Goal: Find contact information: Find contact information

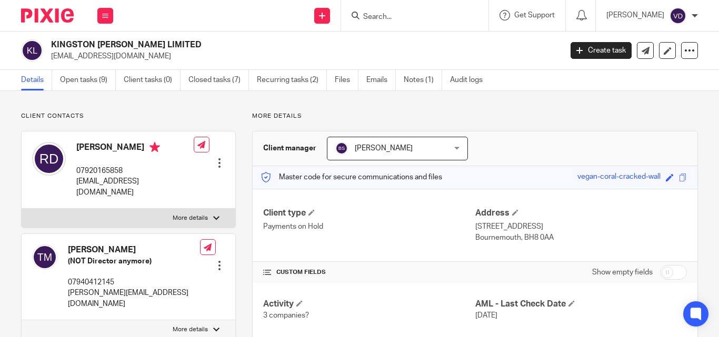
click at [412, 11] on form at bounding box center [418, 15] width 112 height 13
click at [378, 18] on input "Search" at bounding box center [409, 17] width 95 height 9
paste input "Aleka"
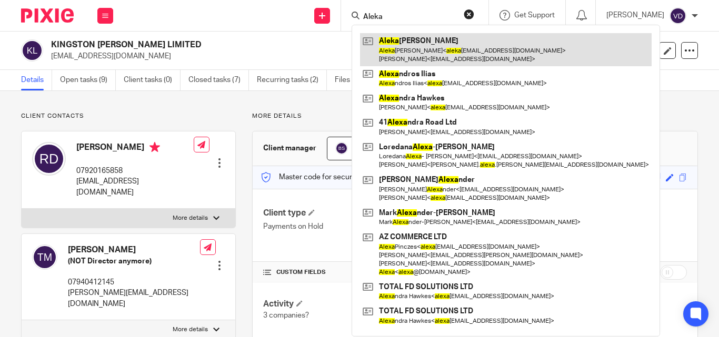
type input "Aleka"
click at [416, 53] on link at bounding box center [505, 49] width 291 height 33
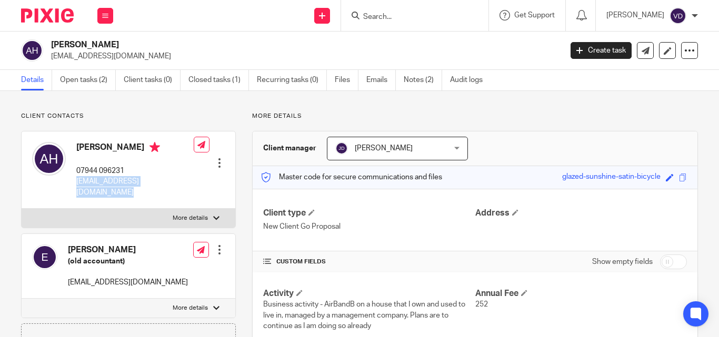
drag, startPoint x: 186, startPoint y: 182, endPoint x: 75, endPoint y: 184, distance: 111.5
click at [75, 184] on div "Aleka Howlett 07944 096231 alekahowlett_75@hotmail.com Edit contact Create clie…" at bounding box center [129, 170] width 214 height 77
copy div "alekahowlett_75@hotmail.com"
click at [391, 17] on input "Search" at bounding box center [409, 17] width 95 height 9
paste input "Jun"
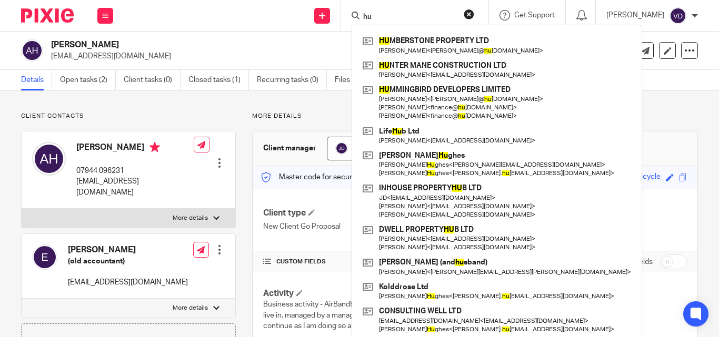
type input "hu"
drag, startPoint x: 380, startPoint y: 11, endPoint x: 299, endPoint y: 31, distance: 83.4
click at [316, 25] on div "Send new email Create task Add client hu HU MBERSTONE PROPERTY LTD Karey Summer…" at bounding box center [421, 15] width 595 height 31
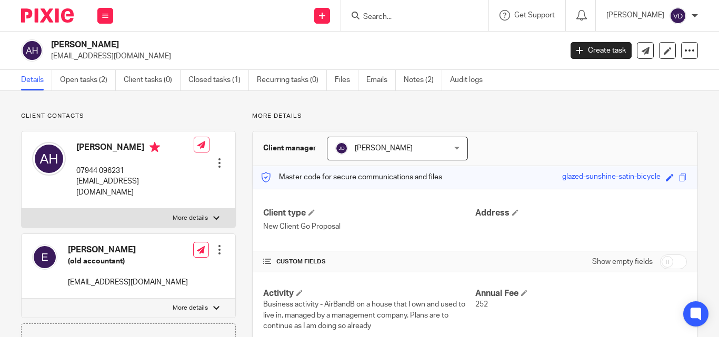
click at [378, 18] on input "Search" at bounding box center [409, 17] width 95 height 9
paste input "Anthony"
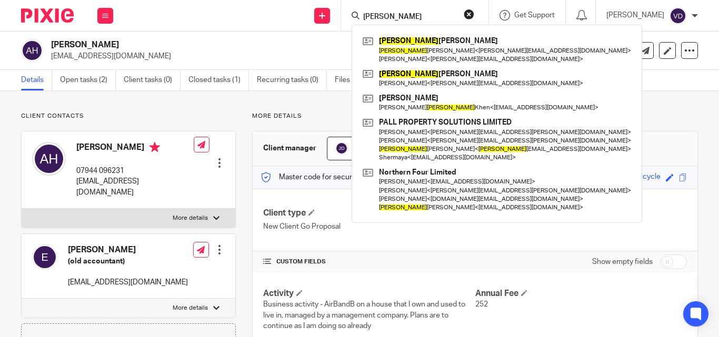
type input "Anthony"
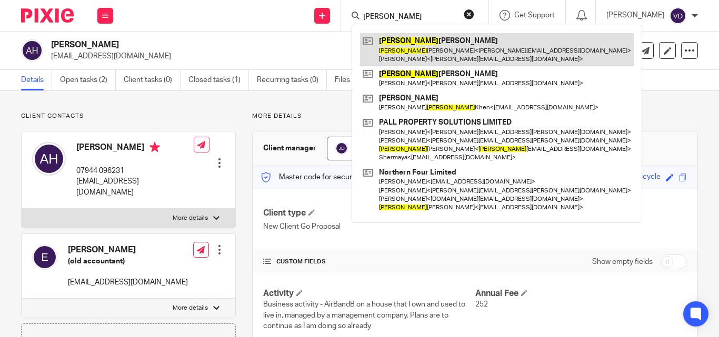
click at [389, 53] on link at bounding box center [497, 49] width 274 height 33
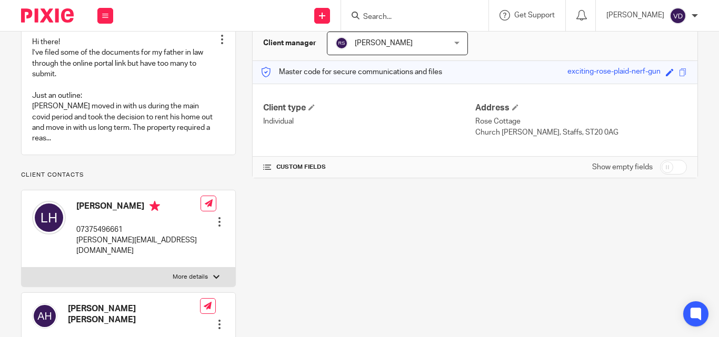
scroll to position [158, 0]
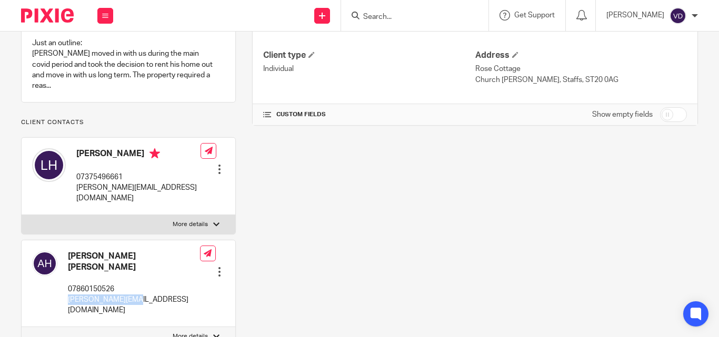
drag, startPoint x: 134, startPoint y: 279, endPoint x: 67, endPoint y: 283, distance: 66.9
click at [67, 283] on div "[PERSON_NAME] [PERSON_NAME] 07860150526 [PERSON_NAME][EMAIL_ADDRESS][DOMAIN_NAM…" at bounding box center [116, 284] width 168 height 76
copy p "[PERSON_NAME][EMAIL_ADDRESS][DOMAIN_NAME]"
click at [151, 295] on p "l.maccoll@nhs.net" at bounding box center [134, 306] width 132 height 22
drag, startPoint x: 146, startPoint y: 281, endPoint x: 63, endPoint y: 286, distance: 82.8
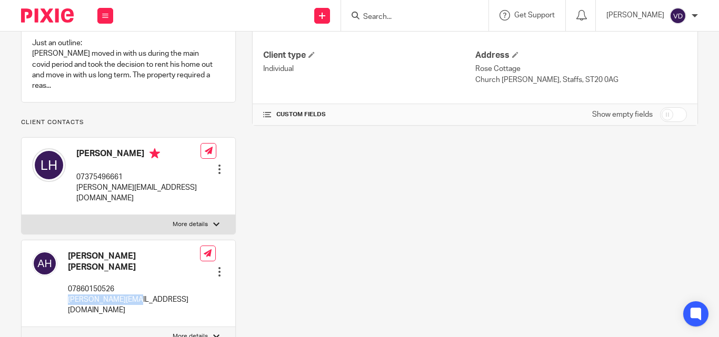
click at [63, 286] on div "Anthony Albert Hughes 07860150526 l.maccoll@nhs.net" at bounding box center [116, 284] width 168 height 76
copy p "l.maccoll@nhs.net"
click at [390, 17] on input "Search" at bounding box center [409, 17] width 95 height 9
drag, startPoint x: 127, startPoint y: 187, endPoint x: 74, endPoint y: 190, distance: 52.7
click at [74, 190] on div "Lorna Hughes 07375496661 lorna.hughes1@outlook.com Edit contact Create client f…" at bounding box center [129, 176] width 214 height 77
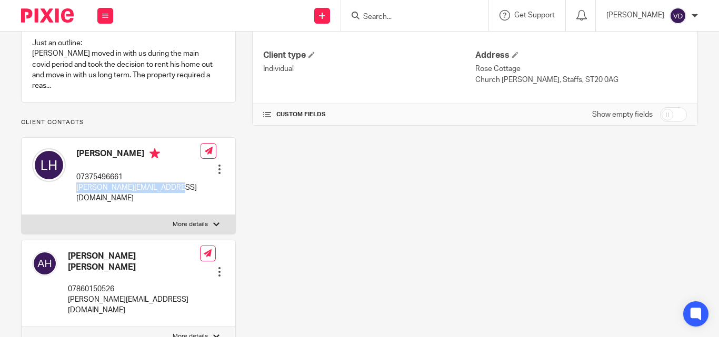
copy p "lorna.hughes1@outlook.com"
drag, startPoint x: 133, startPoint y: 154, endPoint x: 55, endPoint y: 154, distance: 77.3
click at [55, 154] on div "Lorna Hughes 07375496661 lorna.hughes1@outlook.com" at bounding box center [116, 176] width 168 height 66
copy div "Lorna Hughes"
click at [374, 25] on div at bounding box center [414, 15] width 147 height 31
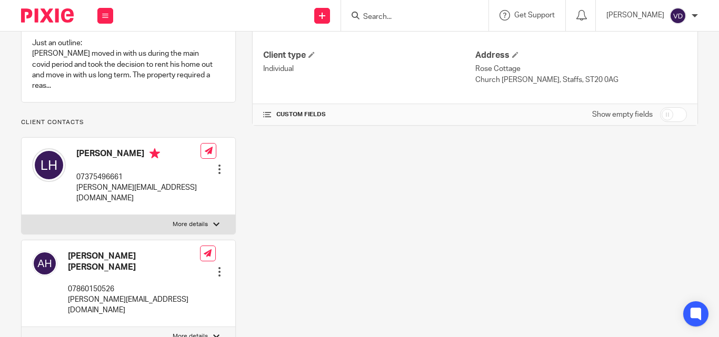
click at [377, 20] on input "Search" at bounding box center [409, 17] width 95 height 9
paste input "Alex"
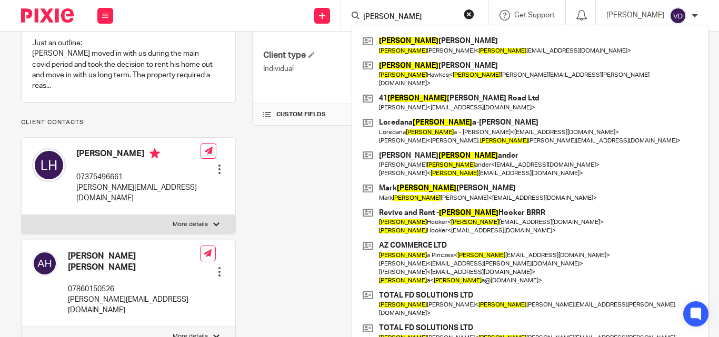
type input "Alex"
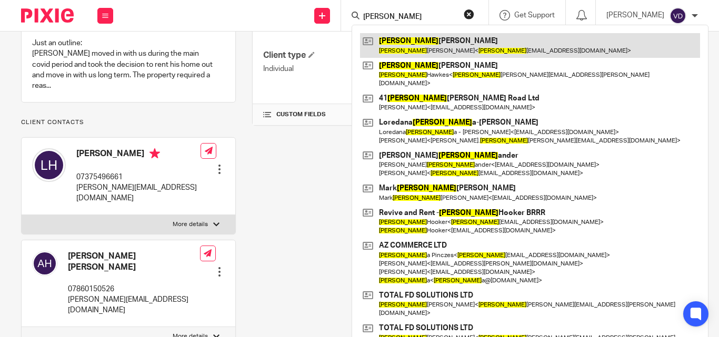
click at [436, 52] on link at bounding box center [530, 45] width 340 height 24
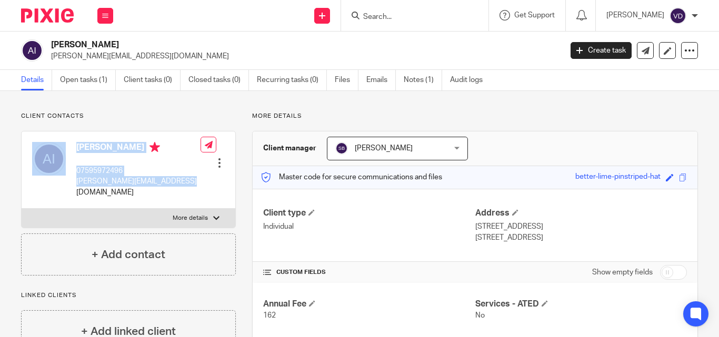
drag, startPoint x: 181, startPoint y: 182, endPoint x: 70, endPoint y: 183, distance: 111.5
click at [70, 183] on div "[PERSON_NAME] 07595972496 [PERSON_NAME][EMAIL_ADDRESS][DOMAIN_NAME] Edit contac…" at bounding box center [129, 170] width 214 height 77
click at [78, 186] on p "alexandros_ilias@yahoo.co.uk" at bounding box center [138, 187] width 124 height 22
drag, startPoint x: 178, startPoint y: 182, endPoint x: 72, endPoint y: 182, distance: 105.7
click at [72, 182] on div "Alexandros Ilias 07595972496 alexandros_ilias@yahoo.co.uk Edit contact Create c…" at bounding box center [129, 170] width 214 height 77
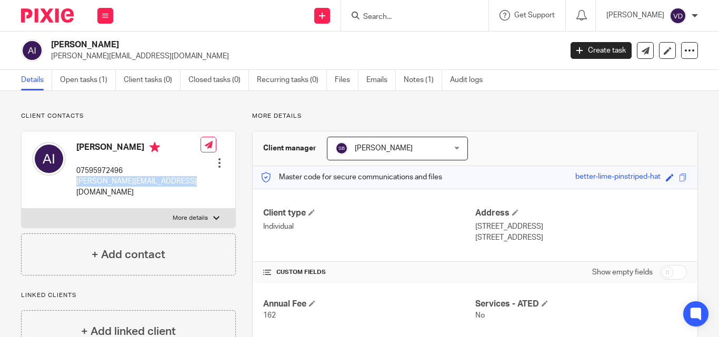
copy p "alexandros_ilias@yahoo.co.uk"
click at [397, 21] on input "Search" at bounding box center [409, 17] width 95 height 9
paste input "John"
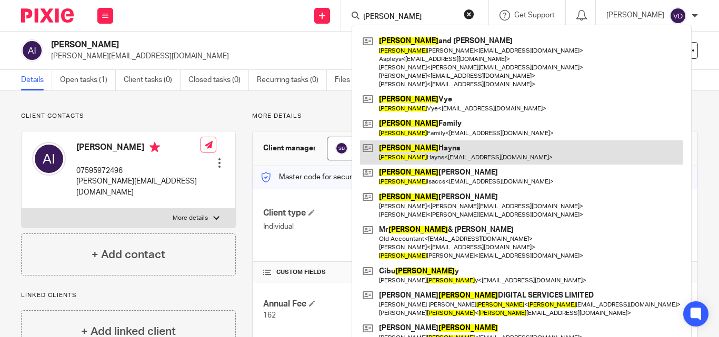
type input "[PERSON_NAME]"
click at [421, 158] on link at bounding box center [521, 152] width 323 height 24
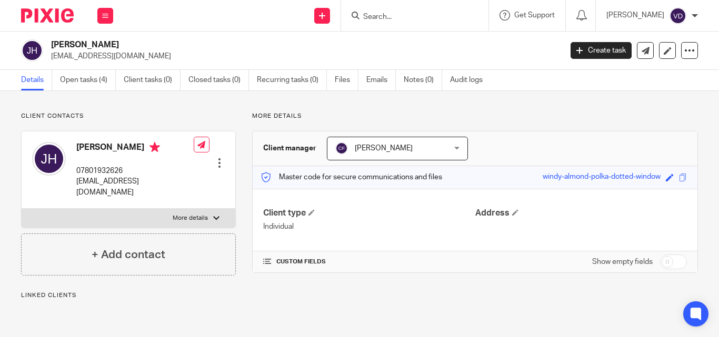
click at [404, 18] on input "Search" at bounding box center [409, 17] width 95 height 9
type input "h"
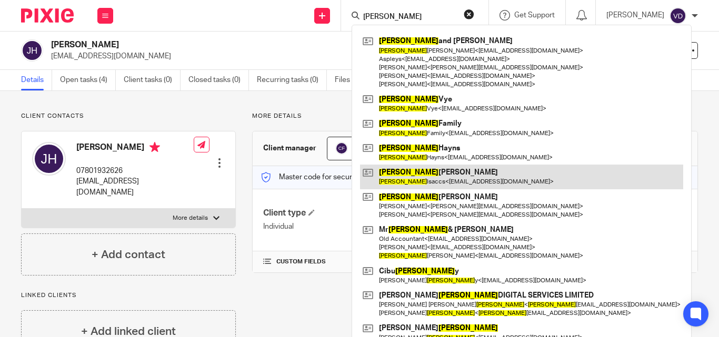
type input "[PERSON_NAME]"
click at [423, 177] on link at bounding box center [521, 177] width 323 height 24
click at [422, 169] on link at bounding box center [521, 177] width 323 height 24
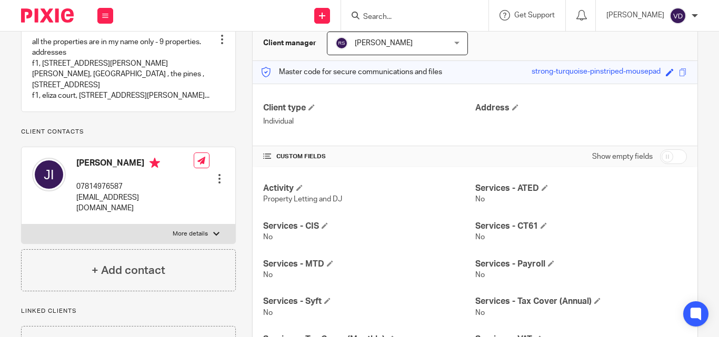
scroll to position [199, 0]
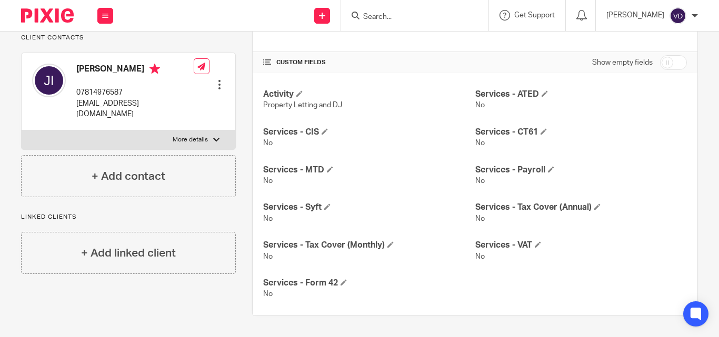
drag, startPoint x: 185, startPoint y: 147, endPoint x: 74, endPoint y: 151, distance: 110.6
click at [74, 130] on div "[PERSON_NAME] 07814976587 [EMAIL_ADDRESS][DOMAIN_NAME] Edit contact Create clie…" at bounding box center [129, 91] width 214 height 77
copy p "[EMAIL_ADDRESS][DOMAIN_NAME]"
click at [363, 17] on input "Search" at bounding box center [409, 17] width 95 height 9
paste input "Lubo"
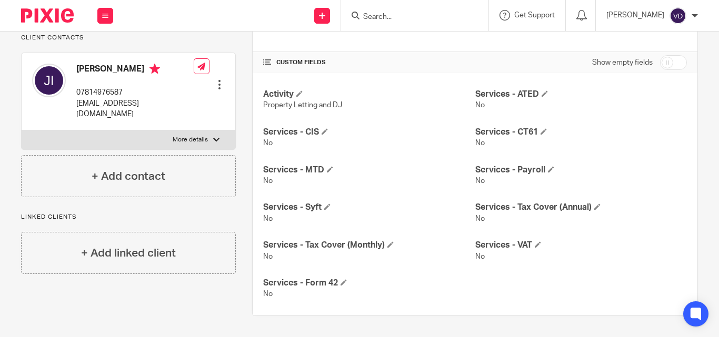
type input "Lubo"
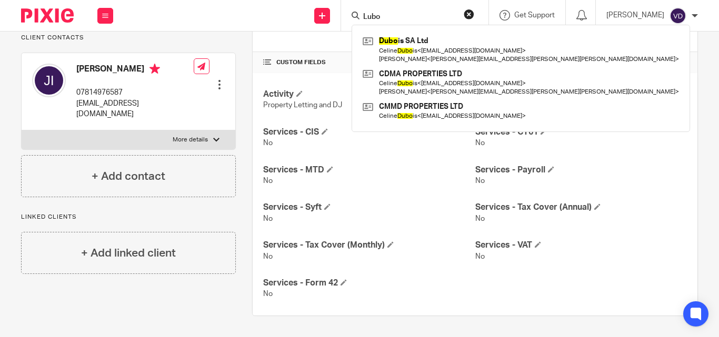
drag, startPoint x: 395, startPoint y: 14, endPoint x: 276, endPoint y: 27, distance: 119.1
click at [276, 27] on div "Send new email Create task Add client Lubo Dubo is SA Ltd Celine Dubo is < celi…" at bounding box center [421, 15] width 595 height 31
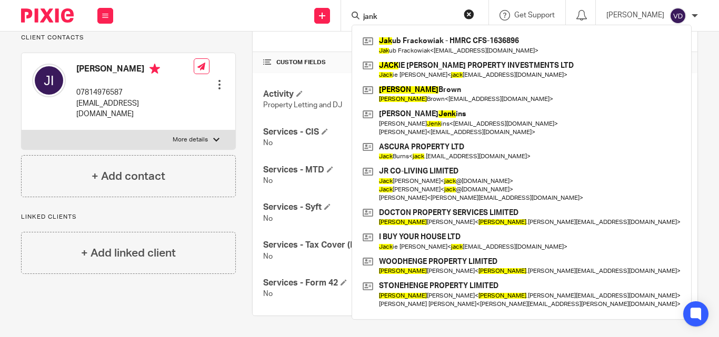
type input "jank"
drag, startPoint x: 384, startPoint y: 16, endPoint x: 297, endPoint y: 21, distance: 86.9
click at [301, 19] on div "Send new email Create task Add client jank Jak ub Frackowiak - HMRC CFS-1636896…" at bounding box center [421, 15] width 595 height 31
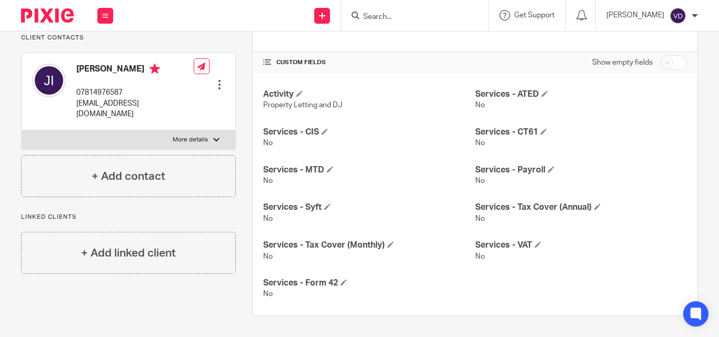
paste input "Janko"
drag, startPoint x: 385, startPoint y: 13, endPoint x: 339, endPoint y: 16, distance: 45.8
click at [351, 16] on div "Janko" at bounding box center [412, 15] width 123 height 13
paste input "iang"
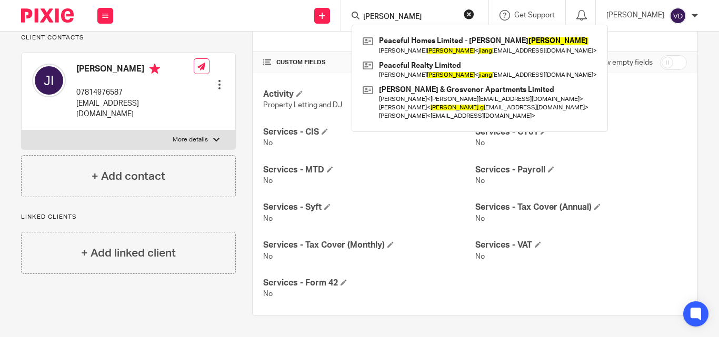
type input "Jiang"
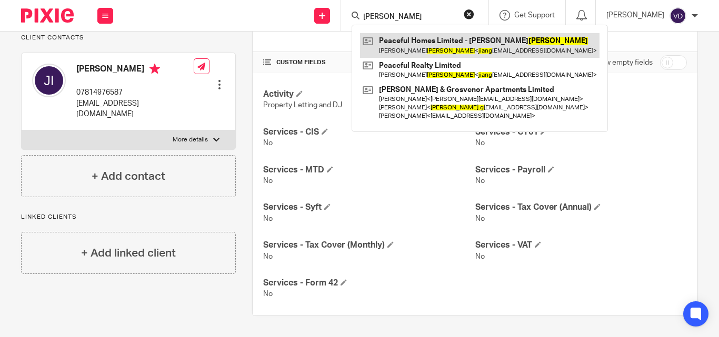
click at [450, 49] on link at bounding box center [479, 45] width 239 height 24
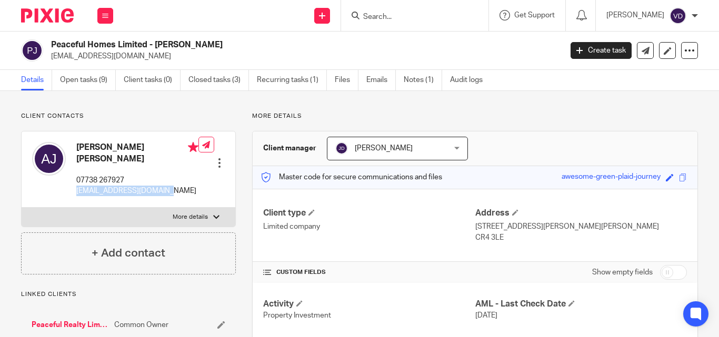
drag, startPoint x: 154, startPoint y: 181, endPoint x: 72, endPoint y: 188, distance: 81.8
click at [72, 188] on div "[PERSON_NAME] [PERSON_NAME] 07738 267927 [EMAIL_ADDRESS][DOMAIN_NAME] Edit cont…" at bounding box center [129, 170] width 214 height 76
copy p "[EMAIL_ADDRESS][DOMAIN_NAME]"
click at [145, 154] on h4 "[PERSON_NAME] [PERSON_NAME]" at bounding box center [137, 153] width 122 height 23
drag, startPoint x: 122, startPoint y: 146, endPoint x: 75, endPoint y: 146, distance: 46.3
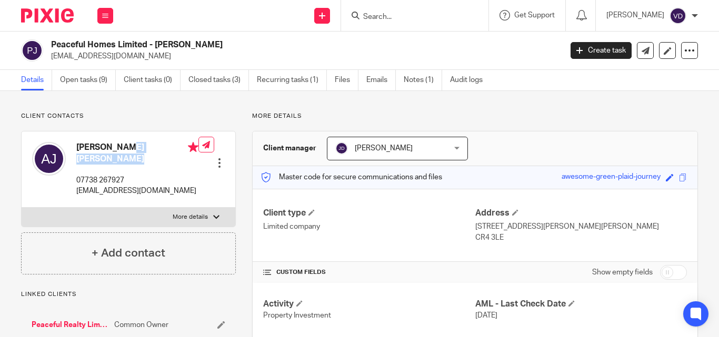
click at [75, 146] on div "[PERSON_NAME] [PERSON_NAME] 07738 267927 [EMAIL_ADDRESS][DOMAIN_NAME]" at bounding box center [115, 169] width 166 height 65
copy h4 "[PERSON_NAME] [PERSON_NAME]"
click at [400, 16] on input "Search" at bounding box center [409, 17] width 95 height 9
paste input "[PERSON_NAME]"
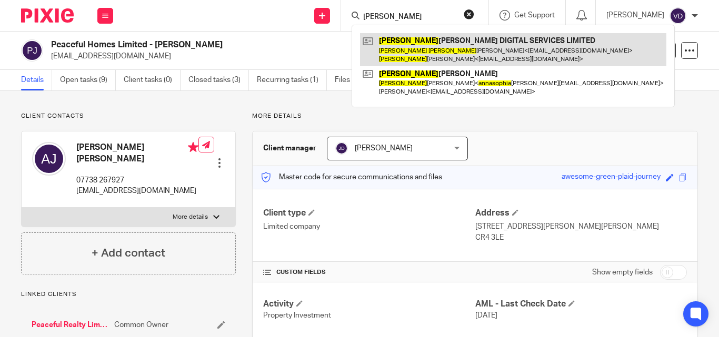
type input "[PERSON_NAME]"
click at [413, 62] on link at bounding box center [513, 49] width 306 height 33
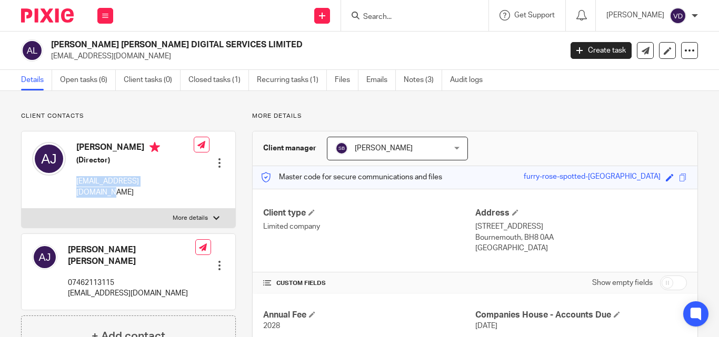
drag, startPoint x: 177, startPoint y: 181, endPoint x: 73, endPoint y: 180, distance: 104.2
click at [73, 180] on div "[PERSON_NAME] (Director) [EMAIL_ADDRESS][DOMAIN_NAME] Edit contact Create clien…" at bounding box center [129, 170] width 214 height 77
copy p "[EMAIL_ADDRESS][DOMAIN_NAME]"
click at [391, 18] on input "Search" at bounding box center [409, 17] width 95 height 9
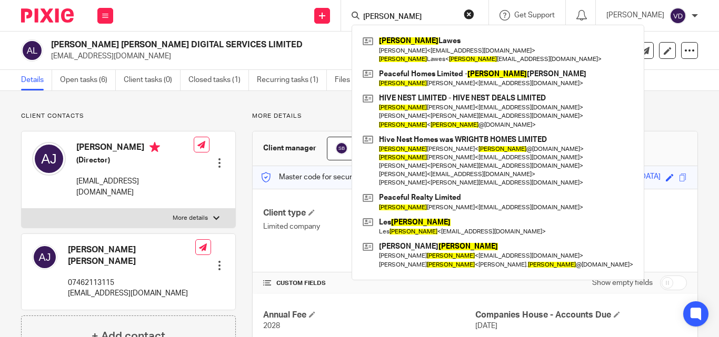
type input "[PERSON_NAME]"
drag, startPoint x: 390, startPoint y: 17, endPoint x: 282, endPoint y: 18, distance: 107.8
click at [282, 18] on div "Send new email Create task Add client [PERSON_NAME] [PERSON_NAME] < [EMAIL_ADDR…" at bounding box center [421, 15] width 595 height 31
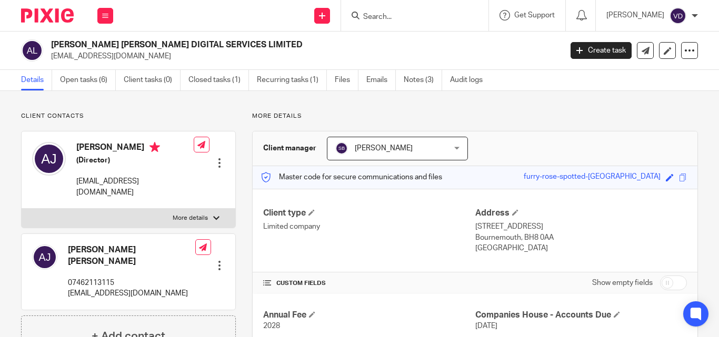
paste input "[PERSON_NAME]"
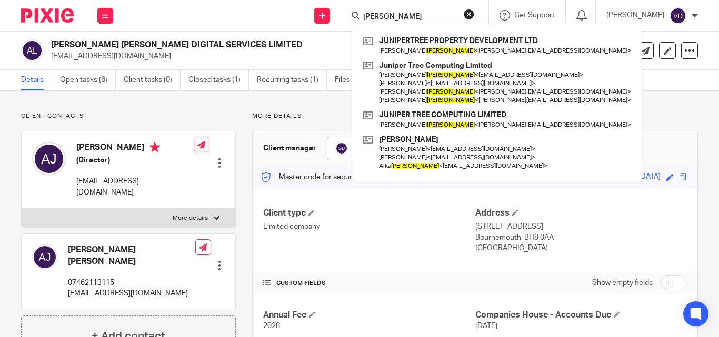
type input "[PERSON_NAME]"
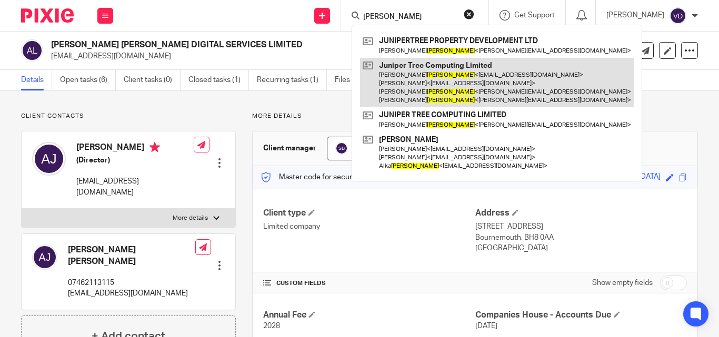
click at [407, 102] on link at bounding box center [497, 83] width 274 height 50
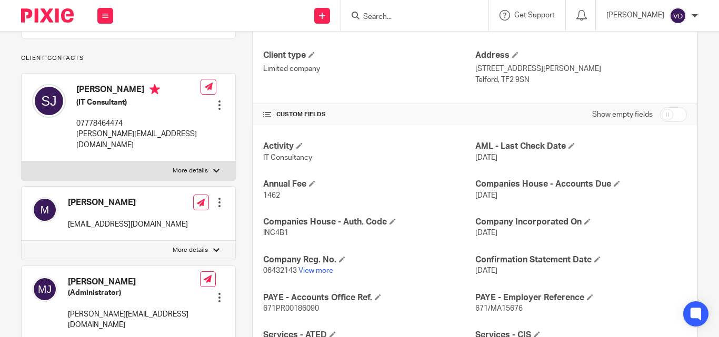
scroll to position [263, 0]
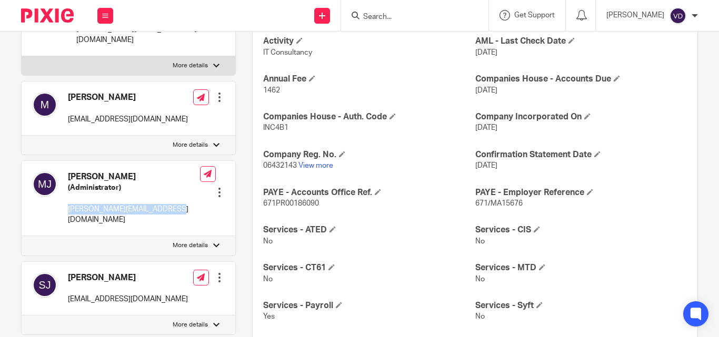
drag, startPoint x: 173, startPoint y: 209, endPoint x: 70, endPoint y: 208, distance: 102.6
click at [70, 208] on div "Michelle Johnson (Administrator) michelle@junipertree.org.uk Edit contact Creat…" at bounding box center [129, 199] width 214 height 76
copy p "michelle@junipertree.org.uk"
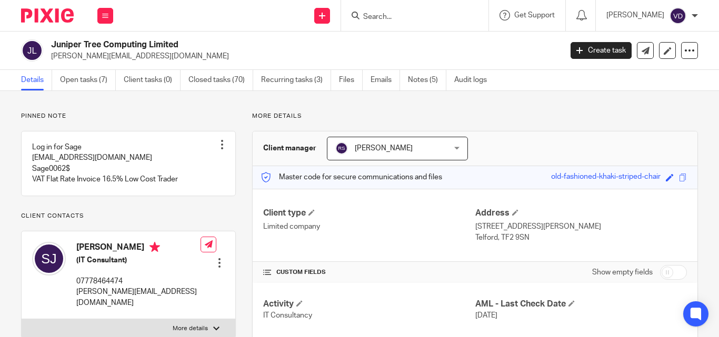
click at [372, 15] on input "Search" at bounding box center [409, 17] width 95 height 9
click at [362, 14] on input "Search" at bounding box center [409, 17] width 95 height 9
paste input "Steve"
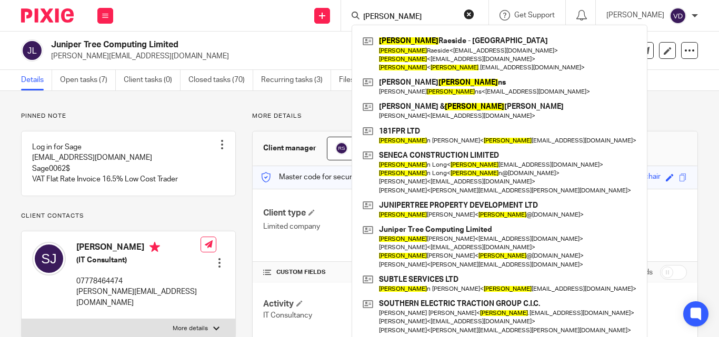
type input "Steve"
drag, startPoint x: 383, startPoint y: 20, endPoint x: 325, endPoint y: 22, distance: 58.9
click at [325, 22] on div "Send new email Create task Add client Steve Steve Raeside - BH2 Beach House Ste…" at bounding box center [421, 15] width 595 height 31
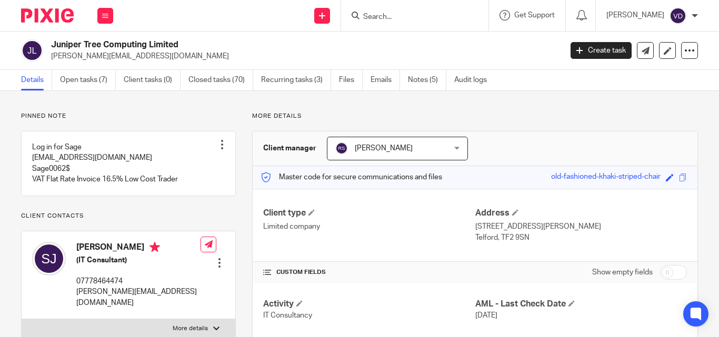
click at [365, 13] on input "Search" at bounding box center [409, 17] width 95 height 9
paste input "Johnson"
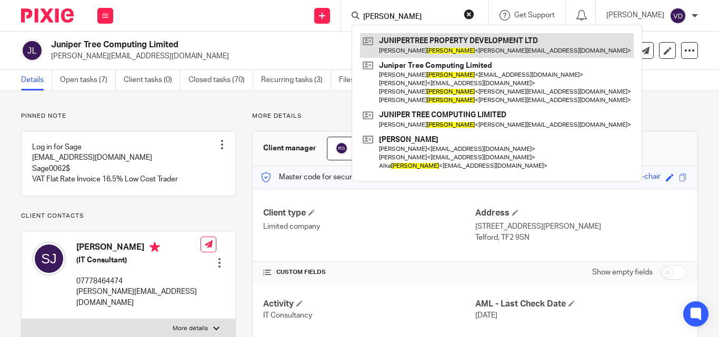
type input "Johnson"
click at [467, 47] on link at bounding box center [497, 45] width 274 height 24
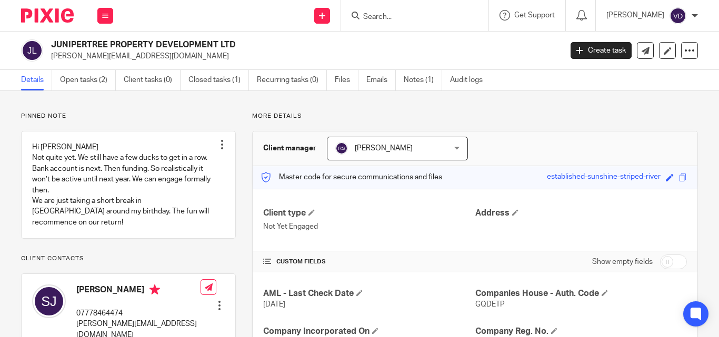
scroll to position [237, 0]
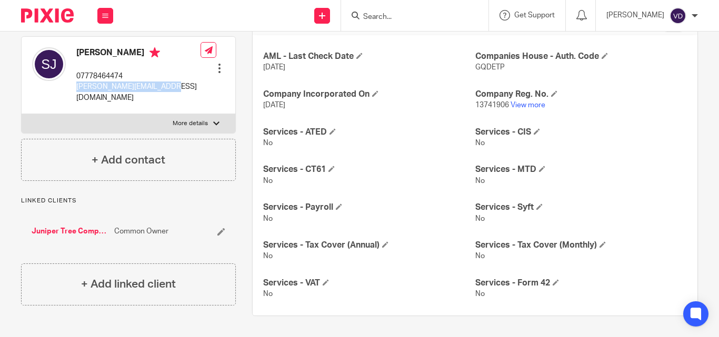
drag, startPoint x: 169, startPoint y: 87, endPoint x: 77, endPoint y: 89, distance: 92.6
click at [77, 89] on div "Steve Johnson 07778464474 steve@junipertree.org.uk Edit contact Create client f…" at bounding box center [129, 75] width 214 height 77
copy p "[PERSON_NAME][EMAIL_ADDRESS][DOMAIN_NAME]"
click at [395, 22] on input "Search" at bounding box center [409, 17] width 95 height 9
paste input "Michael"
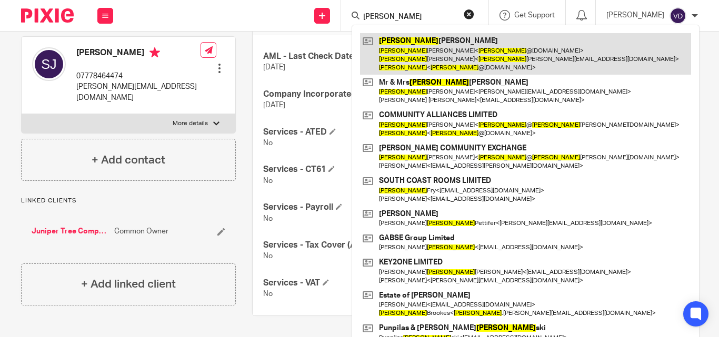
type input "Michael"
click at [413, 52] on link at bounding box center [525, 54] width 331 height 42
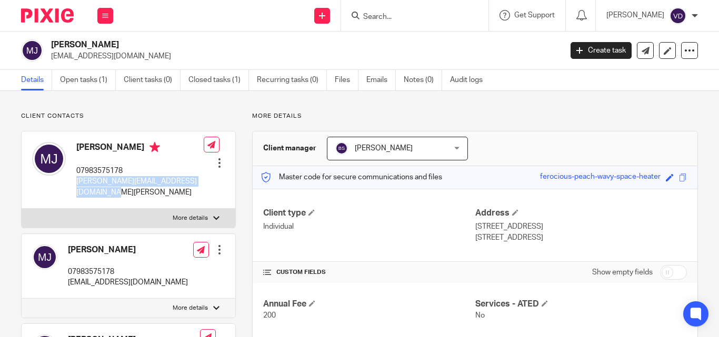
drag, startPoint x: 96, startPoint y: 191, endPoint x: 73, endPoint y: 181, distance: 25.2
click at [73, 181] on div "Michael Joscelyne 07983575178 michael@melrosefinancialservices.co.uk" at bounding box center [117, 170] width 171 height 66
copy p "michael@melrosefinancialservices.co.uk"
click at [397, 16] on input "Search" at bounding box center [409, 17] width 95 height 9
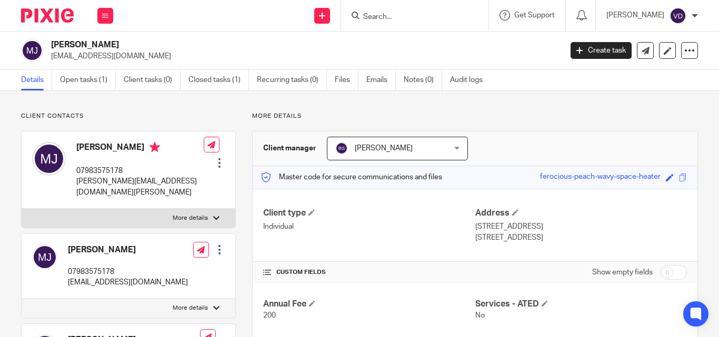
paste input "Johanna"
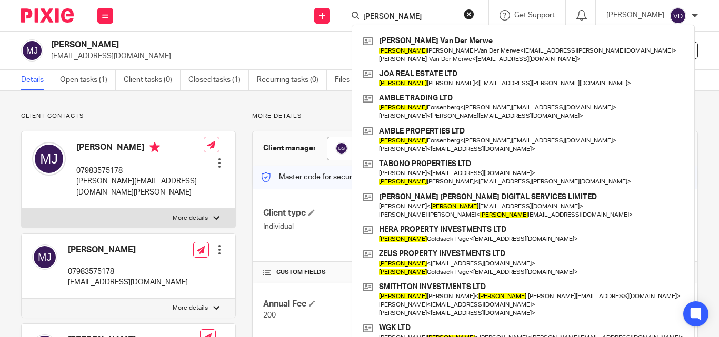
type input "Johanna"
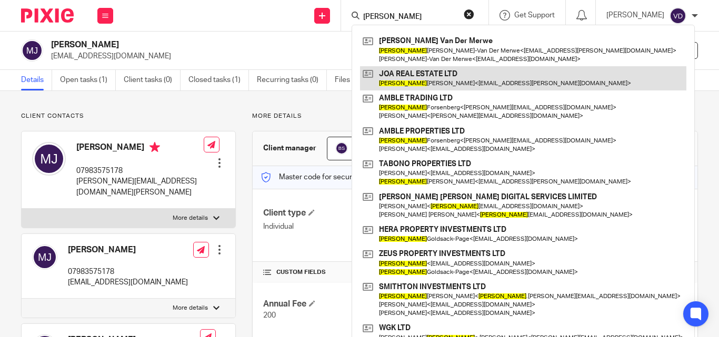
click at [430, 86] on link at bounding box center [523, 78] width 326 height 24
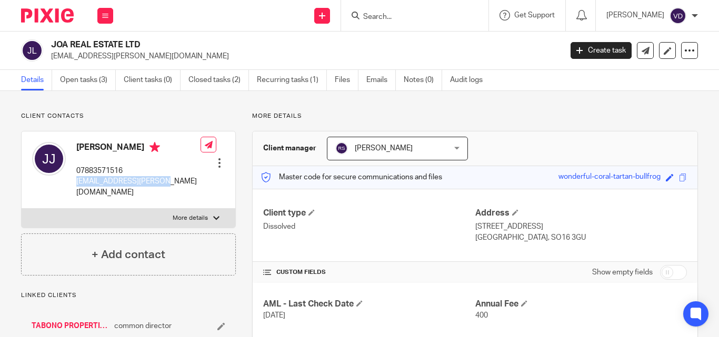
drag, startPoint x: 158, startPoint y: 181, endPoint x: 75, endPoint y: 187, distance: 83.3
click at [75, 187] on div "[PERSON_NAME] 07883571516 [EMAIL_ADDRESS][PERSON_NAME][DOMAIN_NAME]" at bounding box center [116, 170] width 168 height 66
copy p "[EMAIL_ADDRESS][PERSON_NAME][DOMAIN_NAME]"
click at [388, 16] on input "Search" at bounding box center [409, 17] width 95 height 9
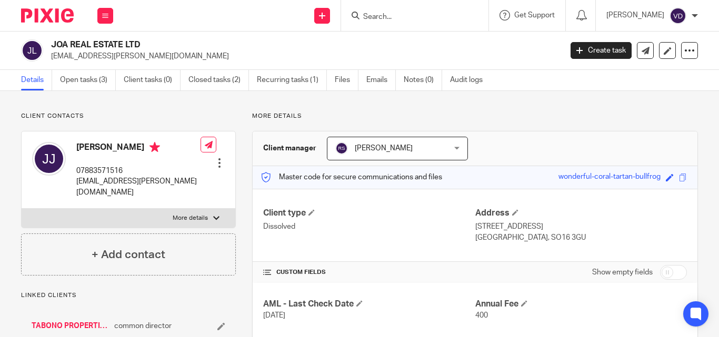
paste input "Hiran"
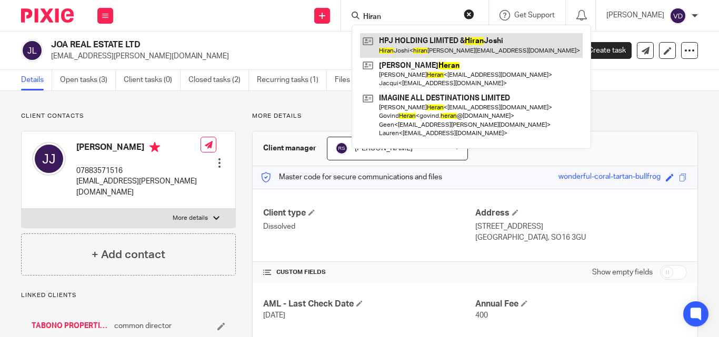
type input "Hiran"
click at [405, 52] on link at bounding box center [471, 45] width 223 height 24
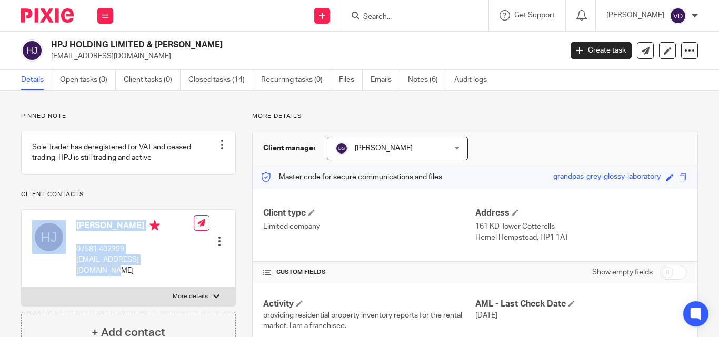
drag, startPoint x: 176, startPoint y: 273, endPoint x: 69, endPoint y: 274, distance: 106.8
click at [69, 274] on div "[PERSON_NAME] 07581 402399 [EMAIL_ADDRESS][DOMAIN_NAME] Edit contact Create cli…" at bounding box center [129, 248] width 214 height 77
click at [109, 269] on p "[EMAIL_ADDRESS][DOMAIN_NAME]" at bounding box center [134, 266] width 117 height 22
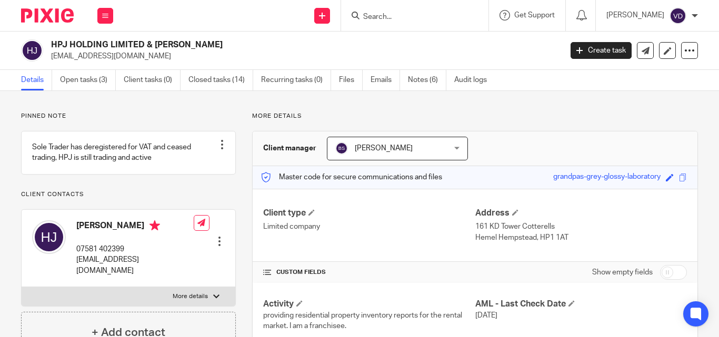
click at [181, 276] on div "[PERSON_NAME] 07581 402399 [EMAIL_ADDRESS][DOMAIN_NAME] Edit contact Create cli…" at bounding box center [129, 248] width 214 height 77
drag, startPoint x: 177, startPoint y: 274, endPoint x: 76, endPoint y: 275, distance: 101.0
click at [76, 275] on div "[PERSON_NAME] 07581 402399 [EMAIL_ADDRESS][DOMAIN_NAME] Edit contact Create cli…" at bounding box center [129, 248] width 214 height 77
copy p "[EMAIL_ADDRESS][DOMAIN_NAME]"
drag, startPoint x: 123, startPoint y: 234, endPoint x: 77, endPoint y: 236, distance: 45.8
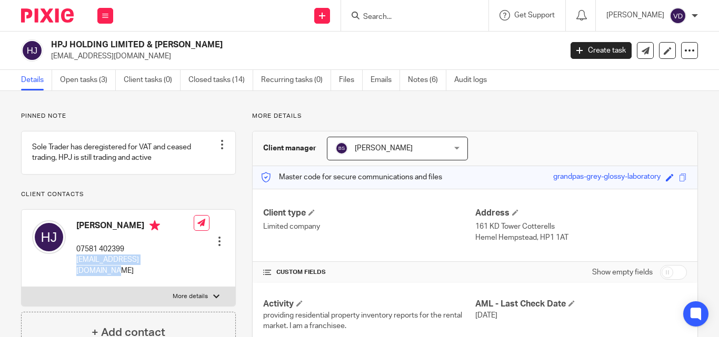
click at [77, 234] on h4 "[PERSON_NAME]" at bounding box center [134, 226] width 117 height 13
copy h4 "[PERSON_NAME]"
click at [412, 20] on input "Search" at bounding box center [409, 17] width 95 height 9
paste input "Karaagac"
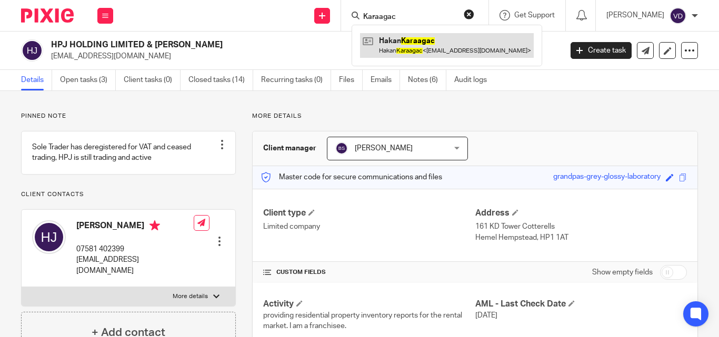
type input "Karaagac"
click at [389, 55] on link at bounding box center [447, 45] width 174 height 24
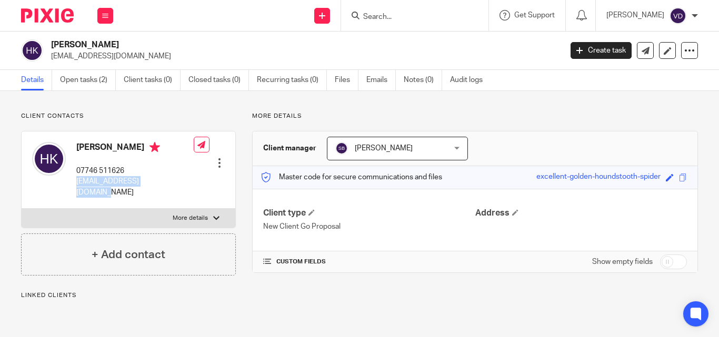
drag, startPoint x: 178, startPoint y: 179, endPoint x: 77, endPoint y: 184, distance: 100.6
click at [77, 184] on div "Hakan Karaagac 07746 511626 hakankaraagac@gmail.com Edit contact Create client …" at bounding box center [129, 170] width 214 height 77
copy p "hakankaraagac@gmail.com"
click at [376, 19] on input "Search" at bounding box center [409, 17] width 95 height 9
paste input "Antonina"
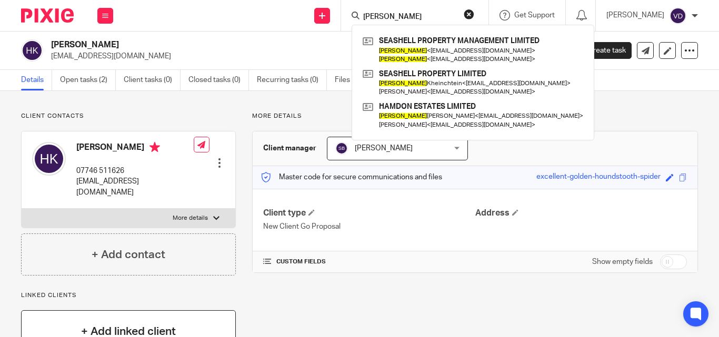
type input "Antonina"
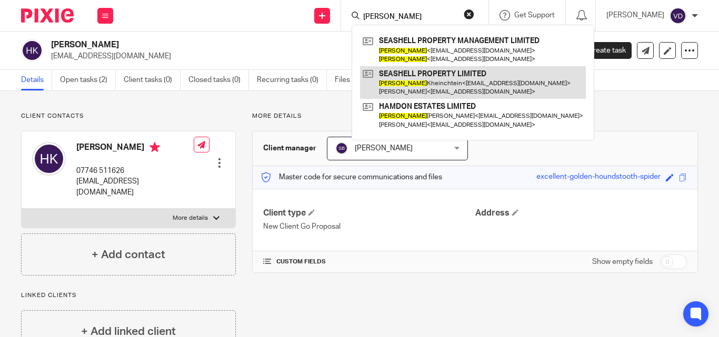
click at [421, 86] on link at bounding box center [473, 82] width 226 height 33
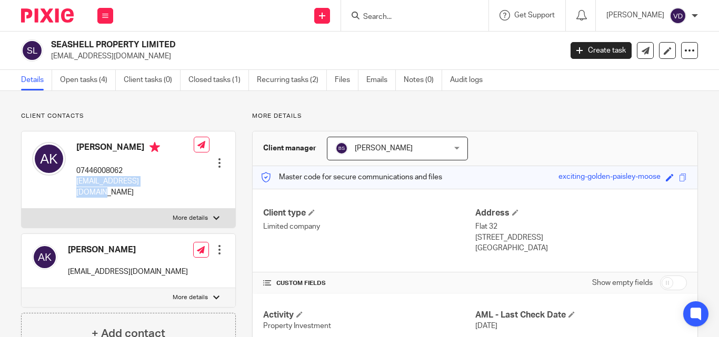
drag, startPoint x: 164, startPoint y: 184, endPoint x: 71, endPoint y: 185, distance: 92.6
click at [71, 185] on div "[PERSON_NAME] 07446008062 [EMAIL_ADDRESS][DOMAIN_NAME]" at bounding box center [112, 170] width 161 height 66
copy p "[EMAIL_ADDRESS][DOMAIN_NAME]"
click at [379, 20] on input "Search" at bounding box center [409, 17] width 95 height 9
paste input "[PERSON_NAME]"
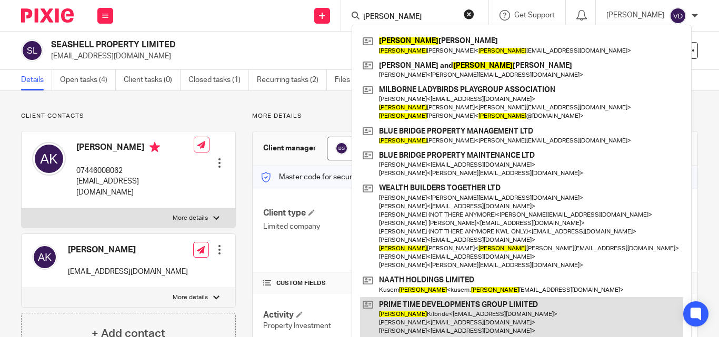
type input "[PERSON_NAME]"
click at [428, 322] on link at bounding box center [521, 318] width 323 height 42
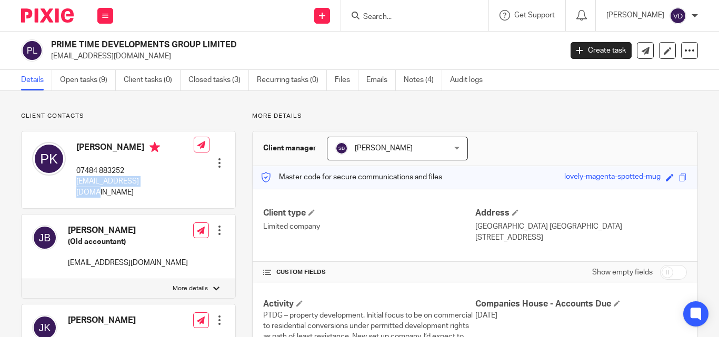
drag, startPoint x: 153, startPoint y: 181, endPoint x: 78, endPoint y: 184, distance: 74.8
click at [78, 184] on div "[PERSON_NAME] 07484 883252 [EMAIL_ADDRESS][DOMAIN_NAME] Edit contact Create cli…" at bounding box center [129, 170] width 214 height 77
copy p "[EMAIL_ADDRESS][DOMAIN_NAME]"
click at [420, 18] on input "Search" at bounding box center [409, 17] width 95 height 9
paste input "[PERSON_NAME]"
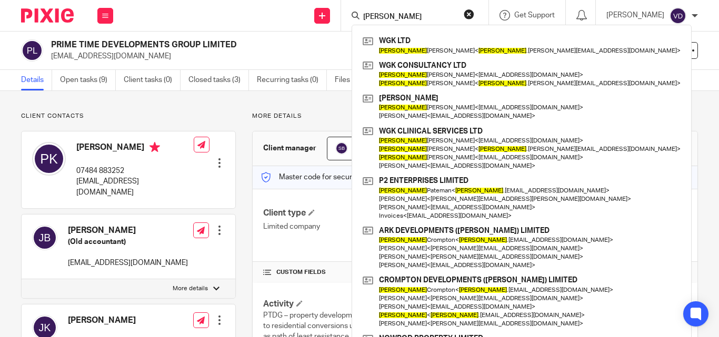
type input "[PERSON_NAME]"
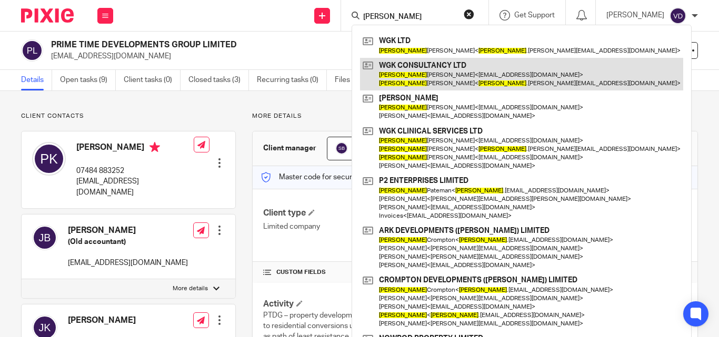
click at [440, 69] on link at bounding box center [521, 74] width 323 height 33
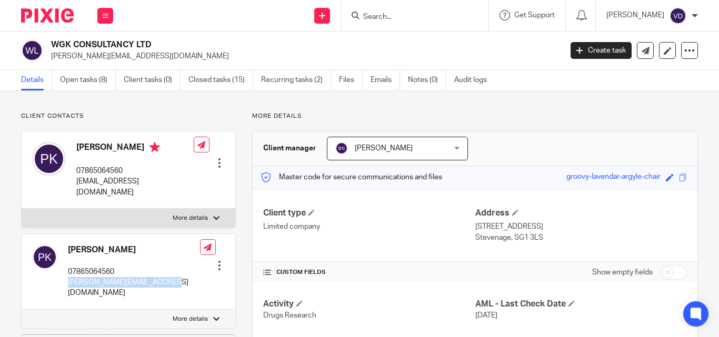
drag, startPoint x: 164, startPoint y: 271, endPoint x: 68, endPoint y: 275, distance: 96.4
click at [68, 275] on div "[PERSON_NAME] 07865064560 [PERSON_NAME][EMAIL_ADDRESS][DOMAIN_NAME] Edit contac…" at bounding box center [129, 272] width 214 height 76
copy p "[PERSON_NAME][EMAIL_ADDRESS][DOMAIN_NAME]"
click at [389, 21] on input "Search" at bounding box center [409, 17] width 95 height 9
paste input "Marios"
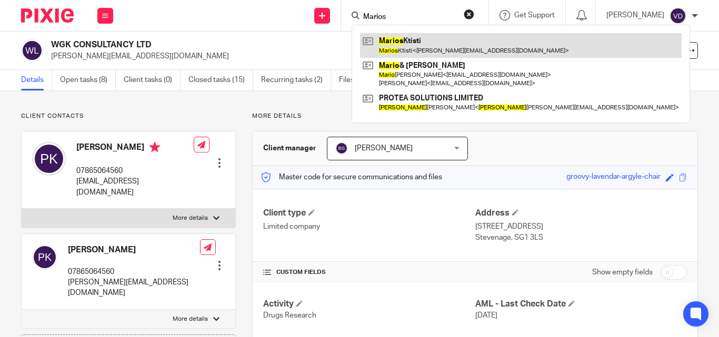
type input "Marios"
click at [393, 39] on link at bounding box center [520, 45] width 321 height 24
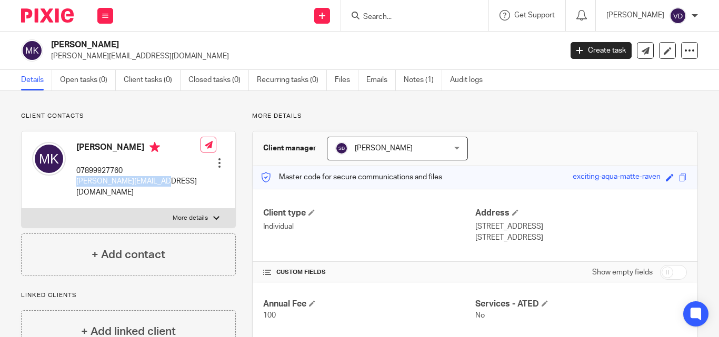
drag, startPoint x: 157, startPoint y: 180, endPoint x: 78, endPoint y: 183, distance: 79.0
click at [78, 183] on div "Marios Ktisti 07899927760 mazza.ktisti@gmail.com Edit contact Create client fro…" at bounding box center [129, 170] width 214 height 77
copy p "mazza.ktisti@gmail.com"
click at [420, 14] on input "Search" at bounding box center [409, 17] width 95 height 9
paste input "Aaron"
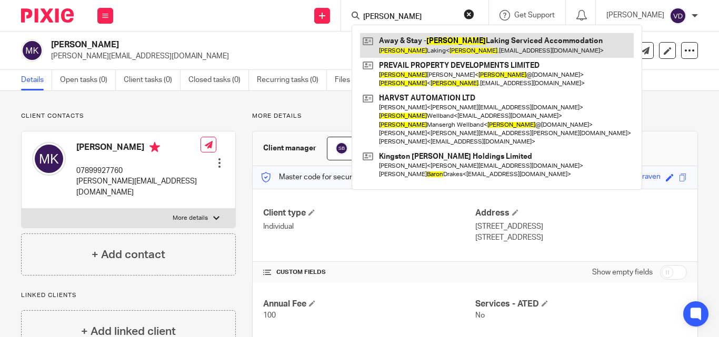
type input "Aaron"
click at [439, 44] on link at bounding box center [497, 45] width 274 height 24
click at [382, 45] on link at bounding box center [497, 45] width 274 height 24
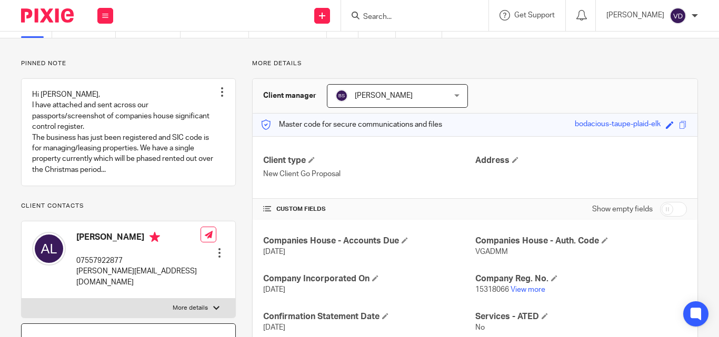
scroll to position [158, 0]
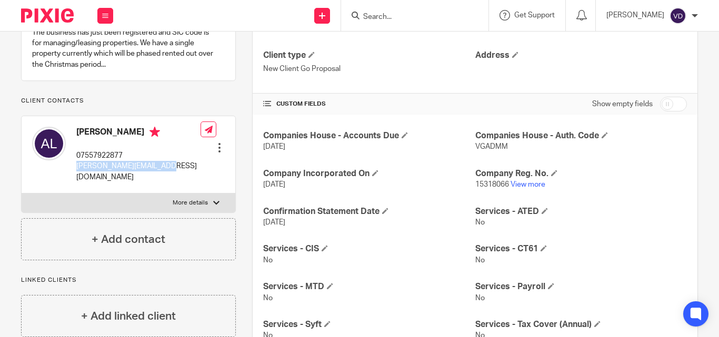
drag, startPoint x: 165, startPoint y: 174, endPoint x: 75, endPoint y: 176, distance: 89.4
click at [75, 176] on div "[PERSON_NAME] 07557922877 [PERSON_NAME][EMAIL_ADDRESS][DOMAIN_NAME] Edit contac…" at bounding box center [129, 154] width 214 height 77
copy p "[PERSON_NAME][EMAIL_ADDRESS][DOMAIN_NAME]"
click at [390, 15] on input "Search" at bounding box center [409, 17] width 95 height 9
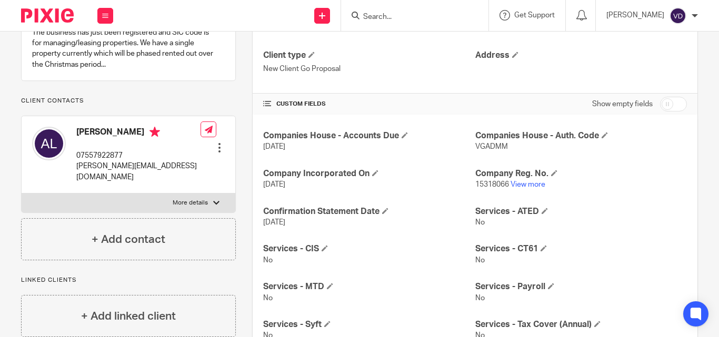
paste input "[PERSON_NAME][EMAIL_ADDRESS][DOMAIN_NAME]"
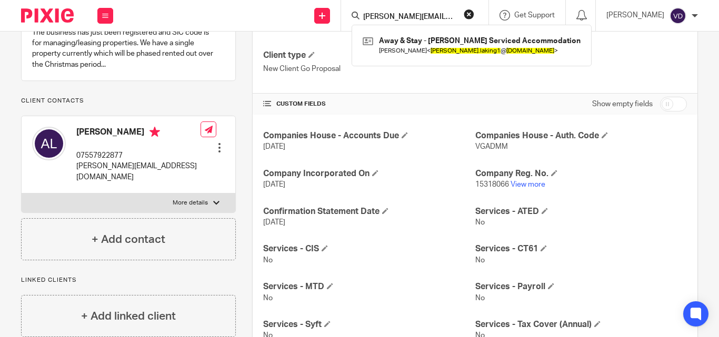
type input "[PERSON_NAME][EMAIL_ADDRESS][DOMAIN_NAME]"
click at [456, 12] on form "[PERSON_NAME][EMAIL_ADDRESS][DOMAIN_NAME]" at bounding box center [418, 15] width 112 height 13
click at [463, 13] on button "reset" at bounding box center [468, 14] width 11 height 11
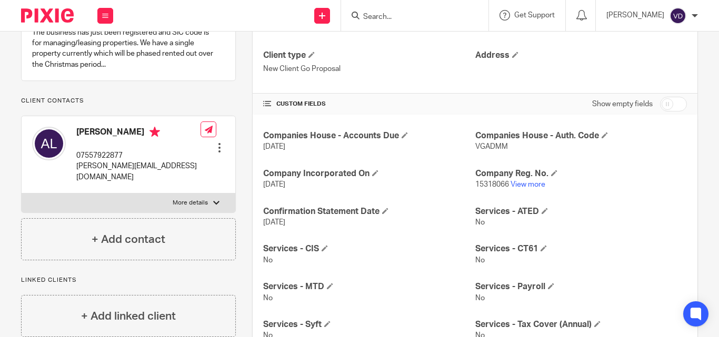
click at [448, 14] on input "Search" at bounding box center [409, 17] width 95 height 9
type input "trono"
